Goal: Transaction & Acquisition: Purchase product/service

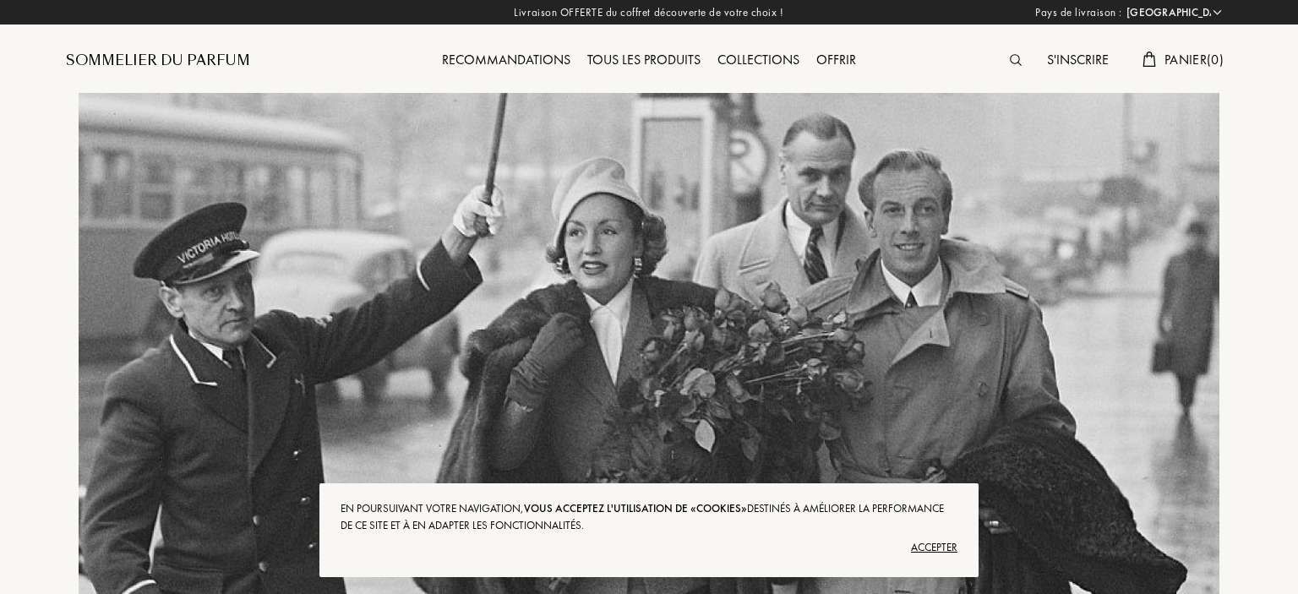
select select "FR"
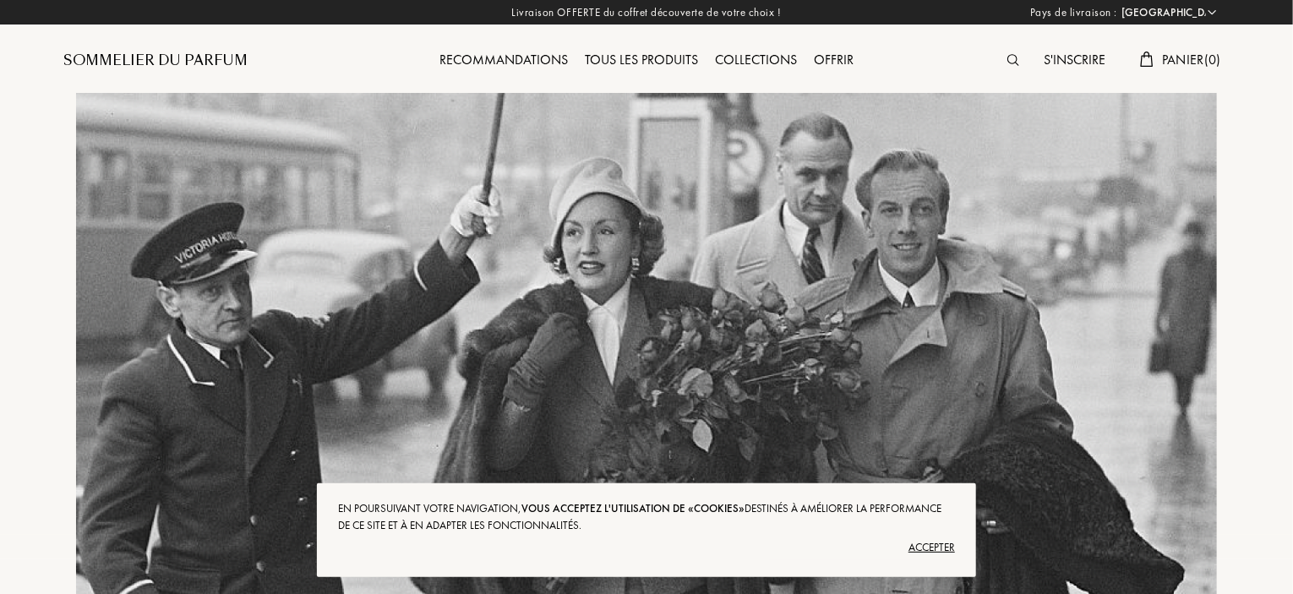
click at [934, 548] on div "Accepter" at bounding box center [646, 547] width 617 height 27
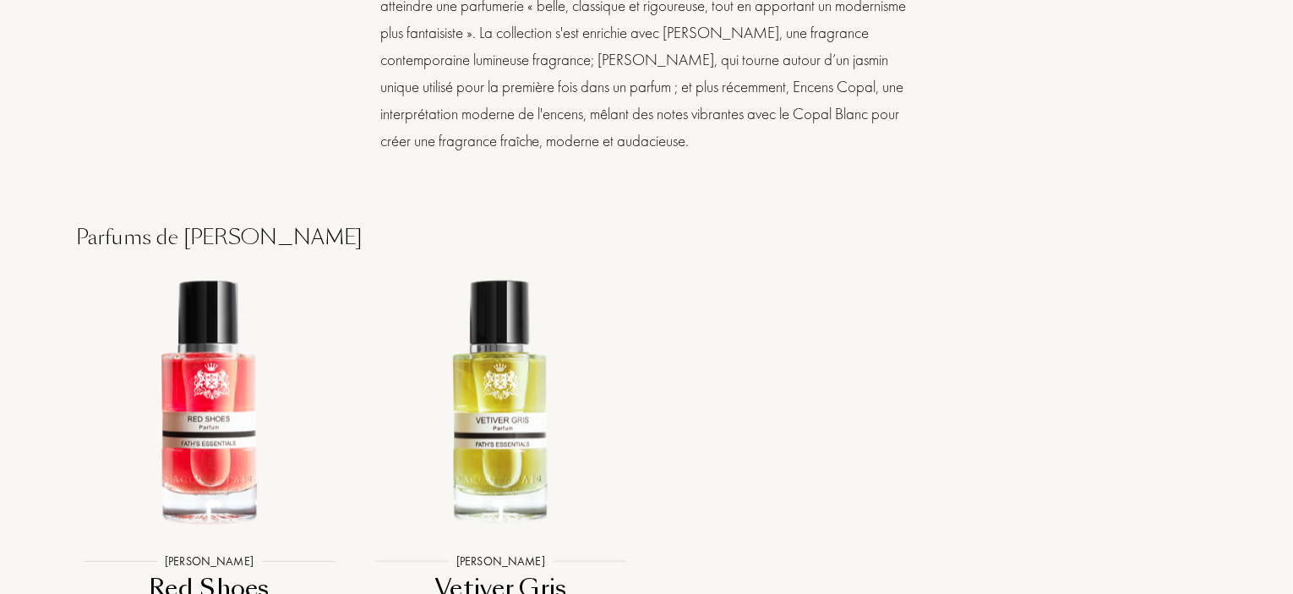
scroll to position [1943, 0]
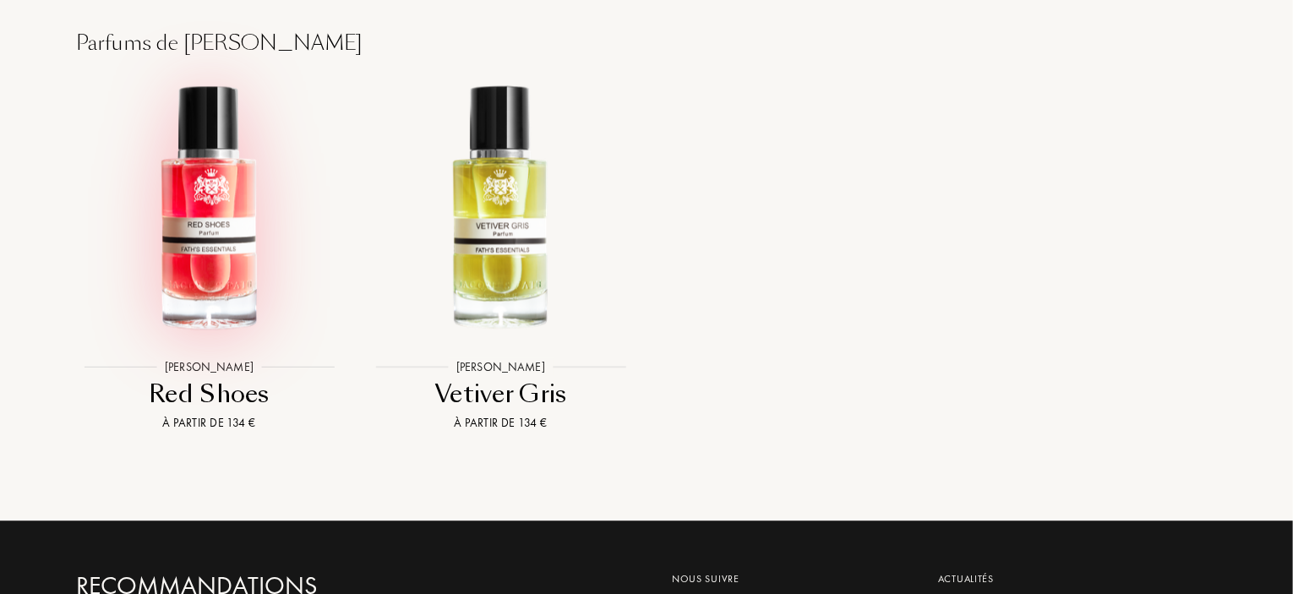
click at [186, 195] on img at bounding box center [209, 208] width 263 height 263
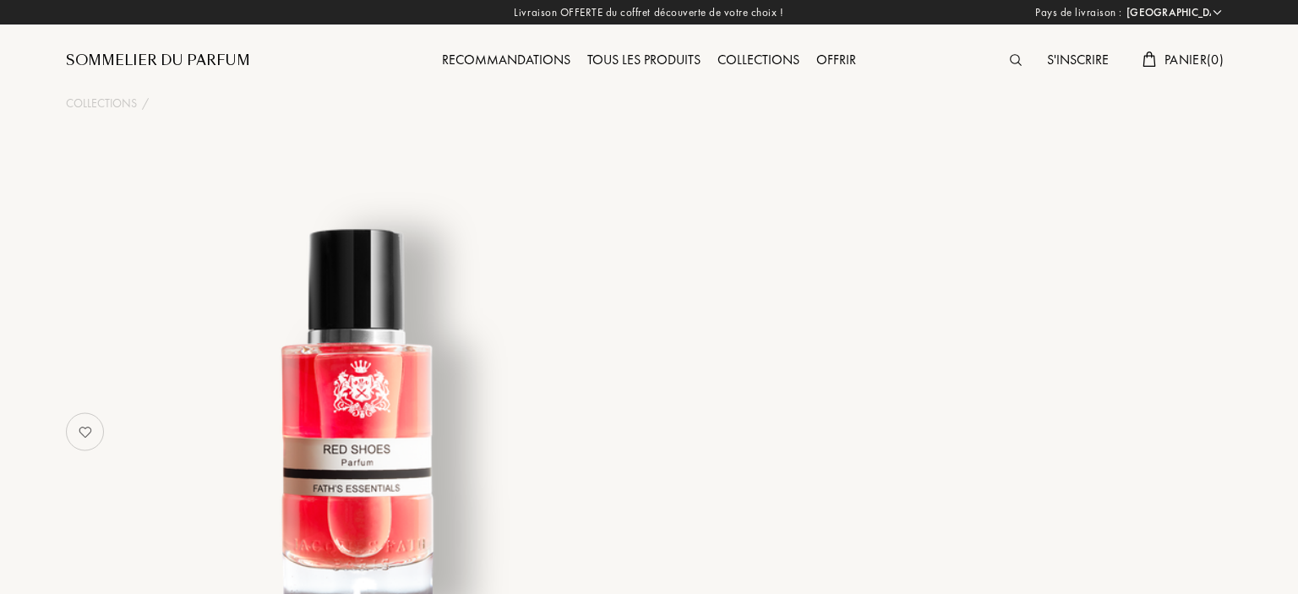
select select "FR"
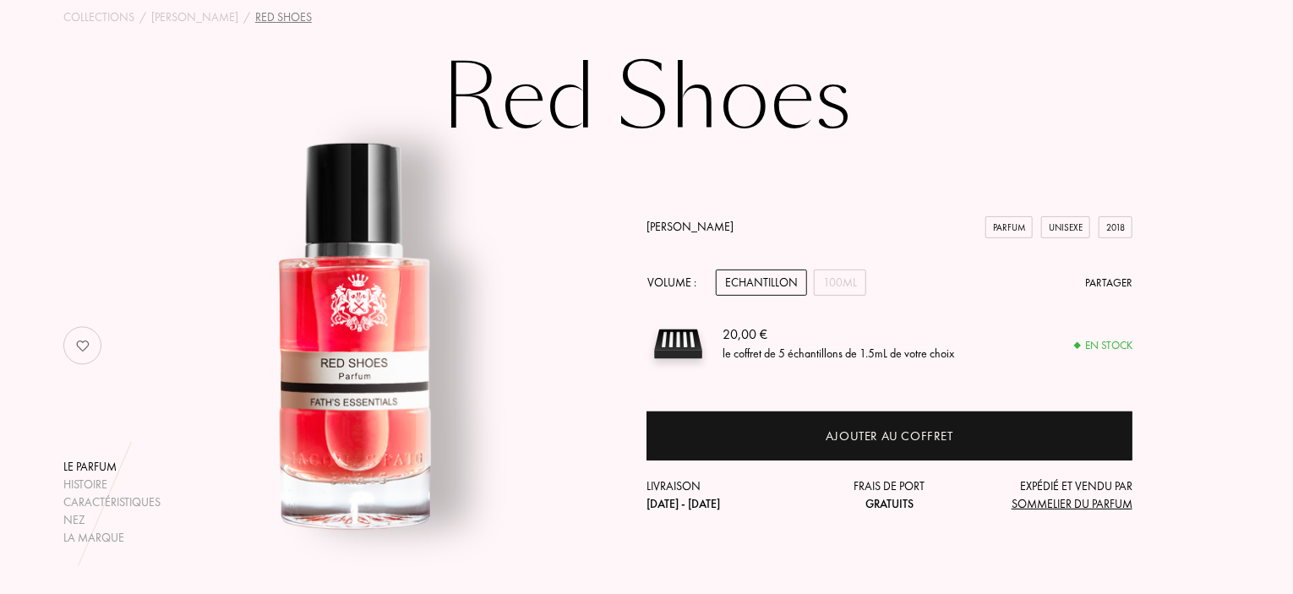
scroll to position [84, 0]
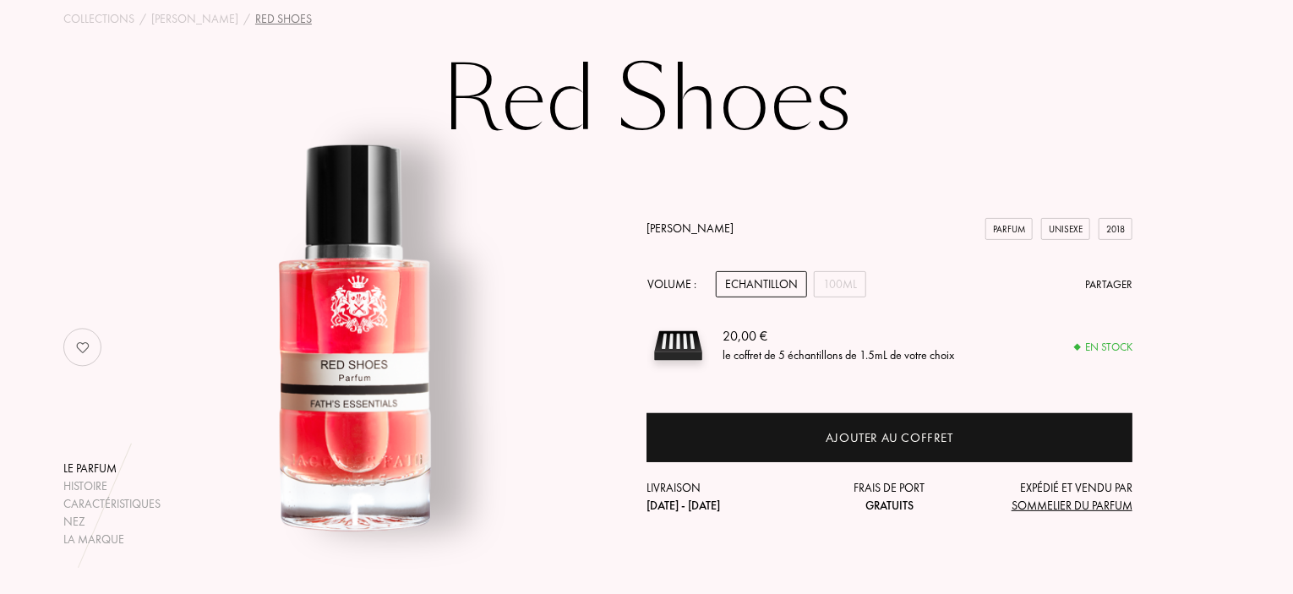
click at [742, 286] on div "Echantillon" at bounding box center [761, 284] width 91 height 26
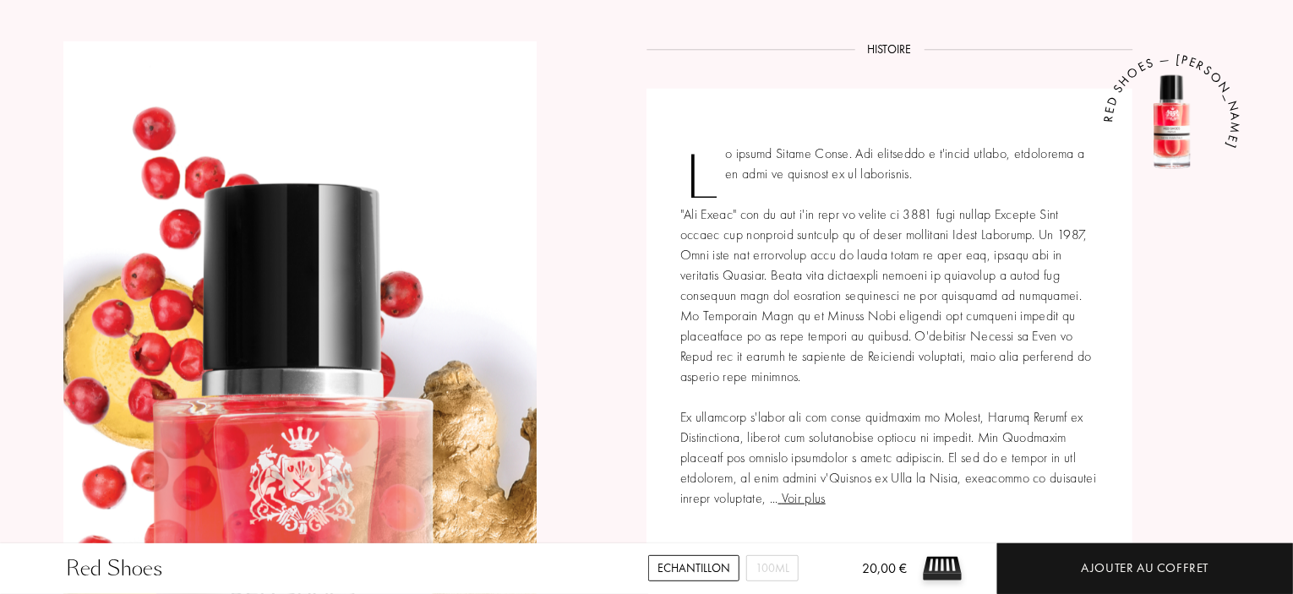
scroll to position [845, 0]
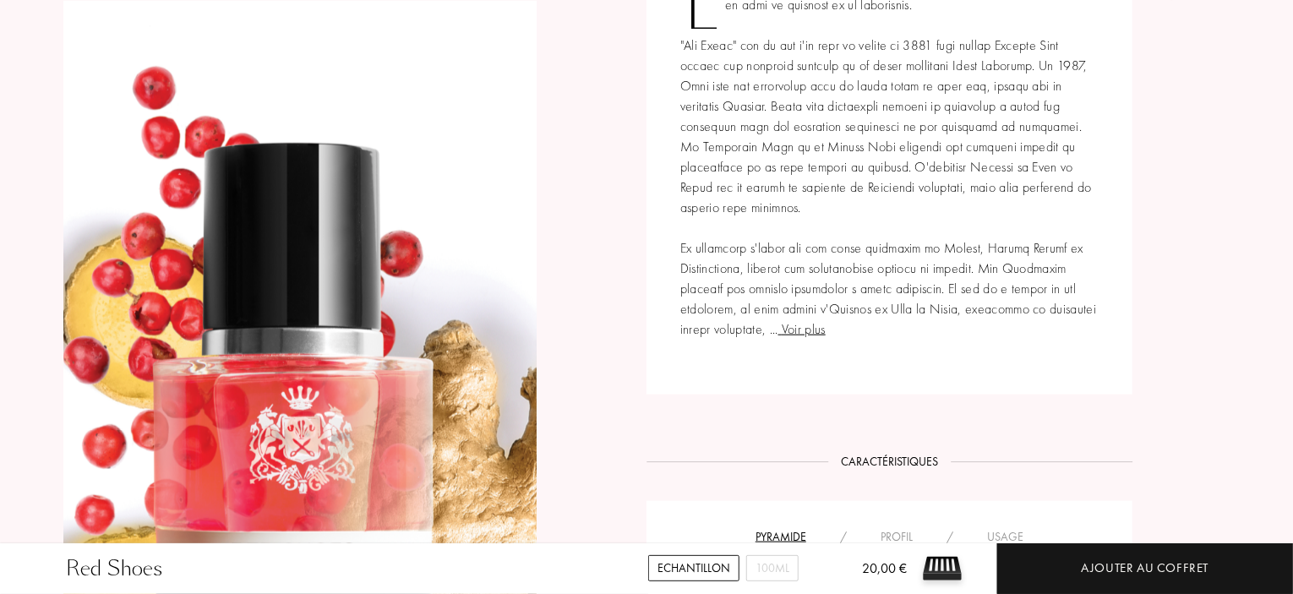
click at [772, 327] on div "Voir plus RED SHOES — JACQUES FATH" at bounding box center [889, 157] width 486 height 475
click at [780, 327] on span "Voir plus" at bounding box center [801, 329] width 47 height 18
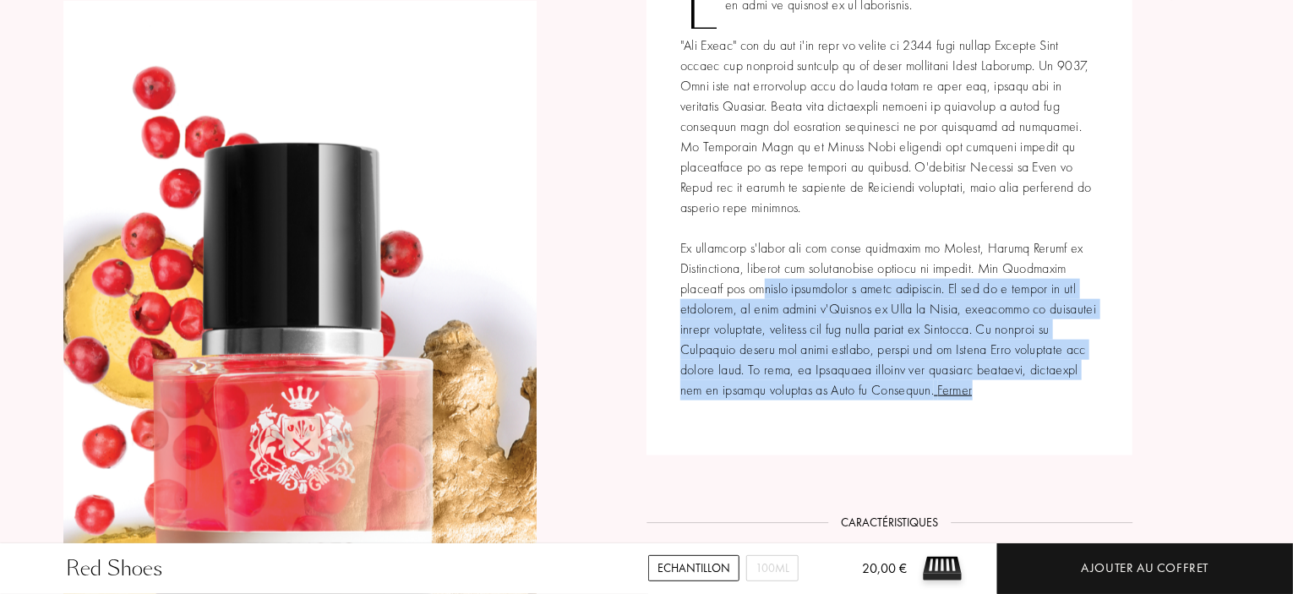
drag, startPoint x: 764, startPoint y: 292, endPoint x: 1115, endPoint y: 389, distance: 364.7
click at [1115, 389] on div "Fermer RED SHOES — JACQUES FATH" at bounding box center [889, 188] width 486 height 536
drag, startPoint x: 1120, startPoint y: 450, endPoint x: 1135, endPoint y: 398, distance: 53.7
click at [1120, 450] on div "Fermer RED SHOES — JACQUES FATH" at bounding box center [889, 188] width 486 height 536
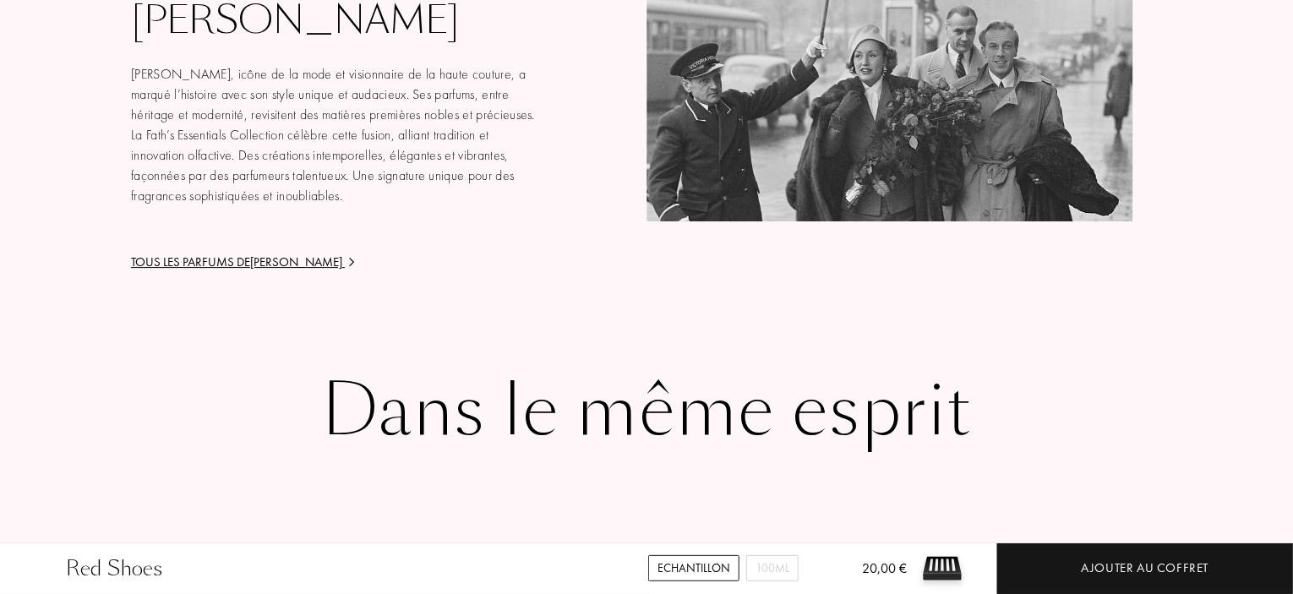
scroll to position [2619, 0]
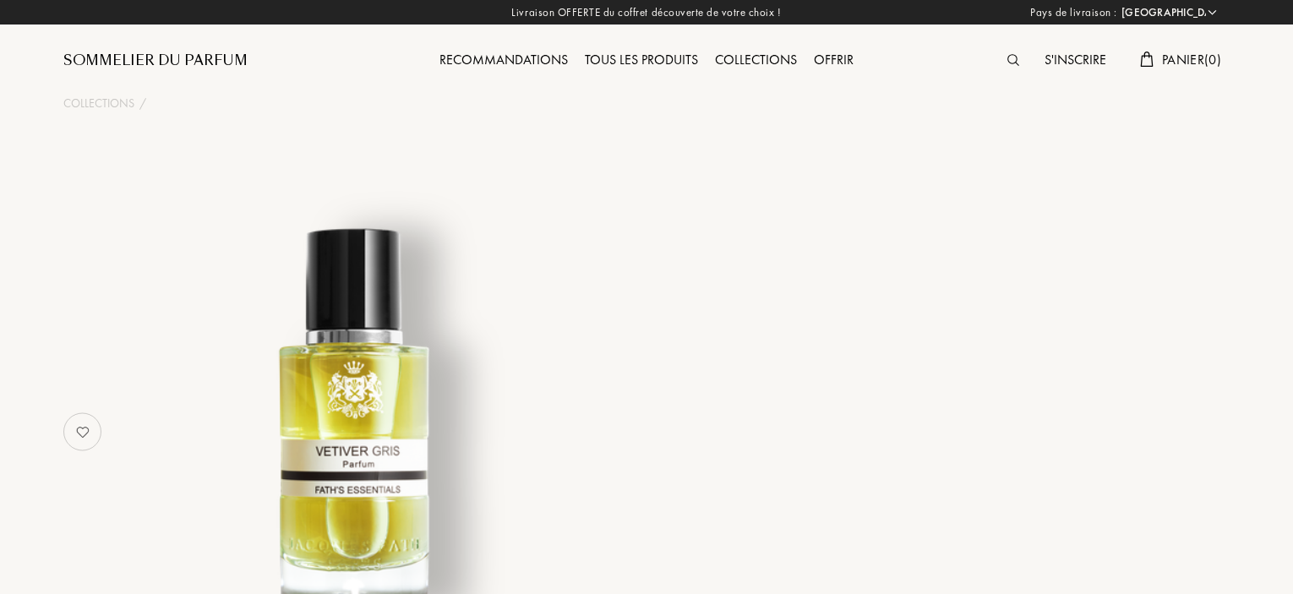
select select "FR"
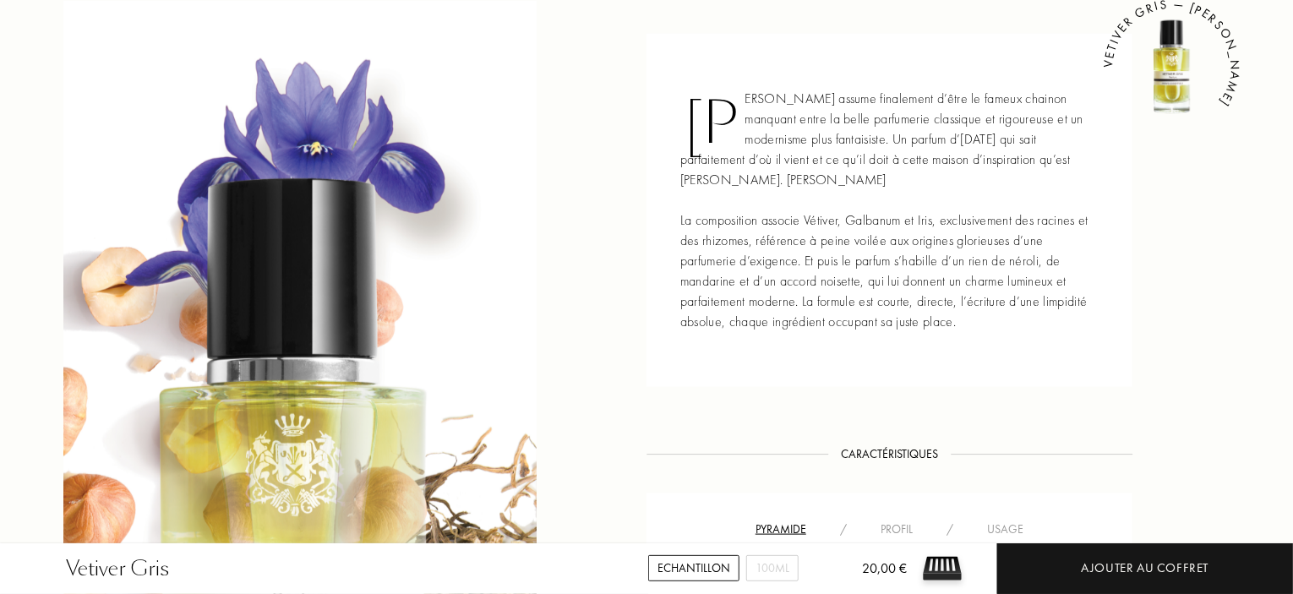
scroll to position [169, 0]
